Goal: Task Accomplishment & Management: Complete application form

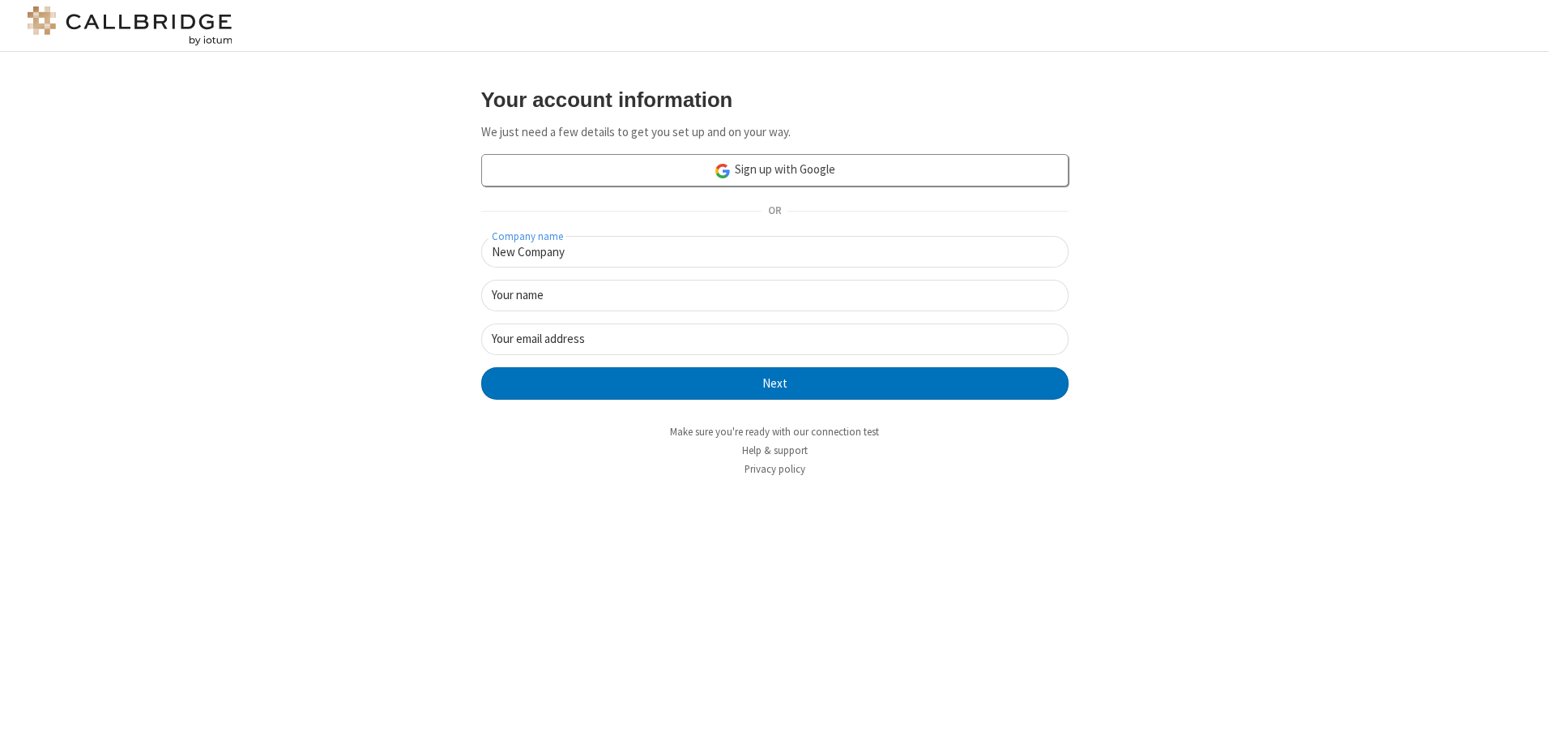
type input "New Company"
type input "New User"
type input "[EMAIL_ADDRESS][DOMAIN_NAME]"
click button "Next" at bounding box center [774, 383] width 587 height 32
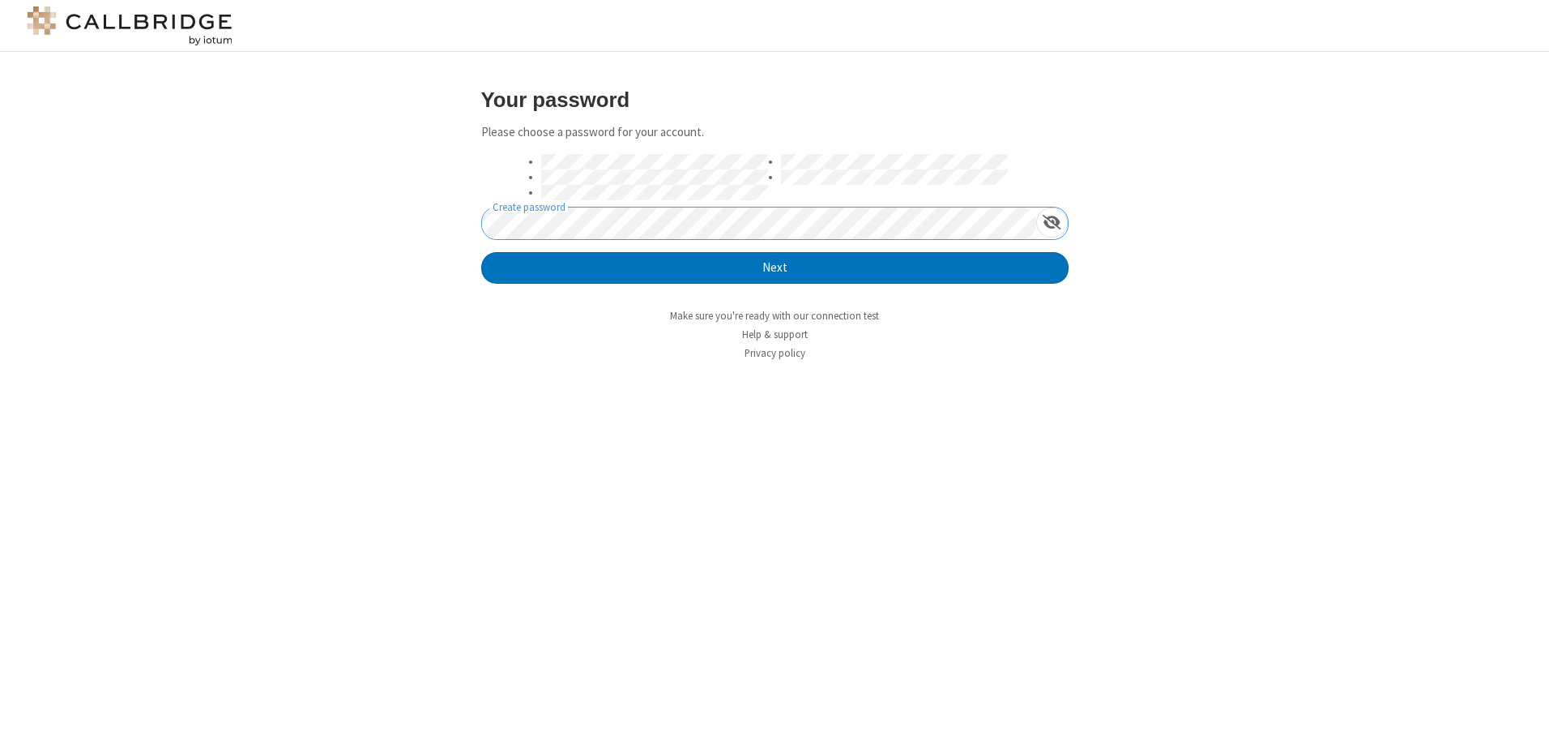
click at [481, 252] on button "Next" at bounding box center [774, 268] width 587 height 32
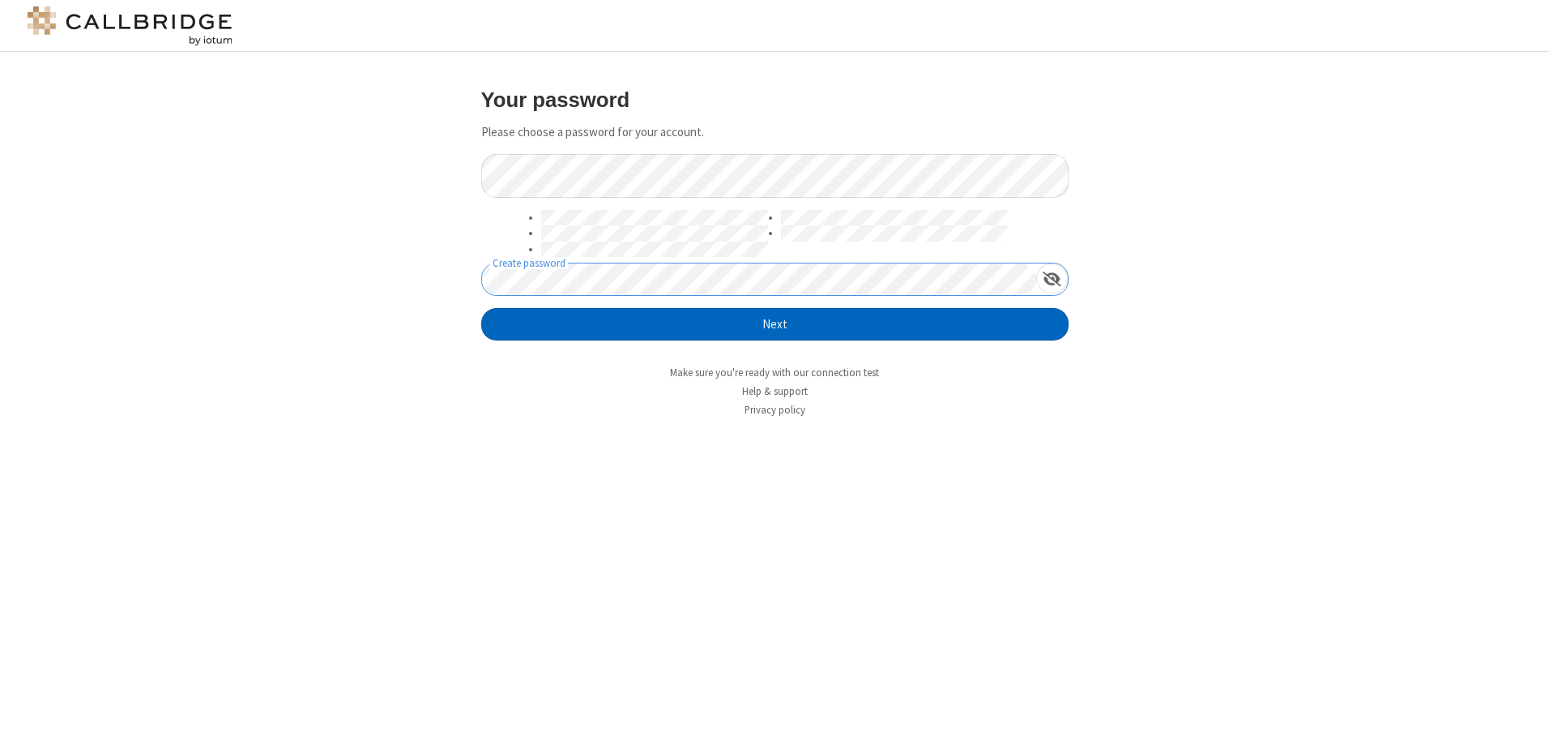
click at [775, 324] on button "Next" at bounding box center [774, 324] width 587 height 32
